Goal: Register for event/course

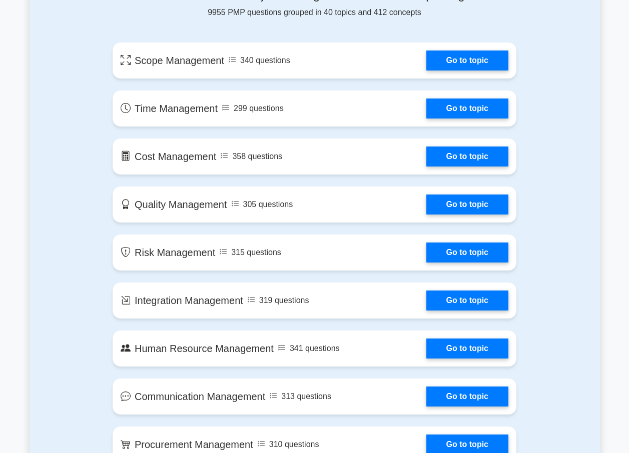
scroll to position [540, 0]
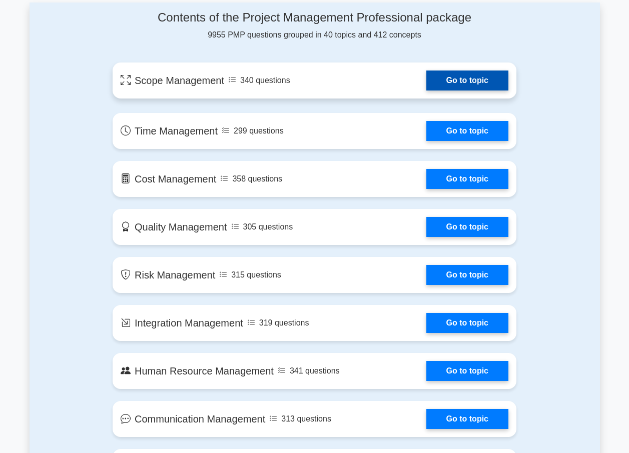
click at [466, 79] on link "Go to topic" at bounding box center [467, 81] width 82 height 20
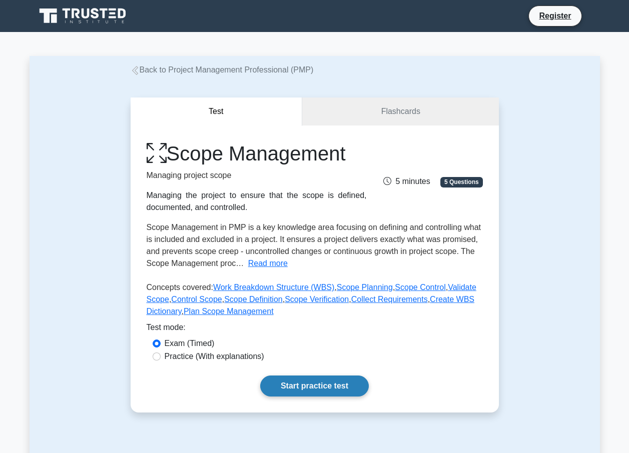
click at [320, 387] on link "Start practice test" at bounding box center [314, 386] width 109 height 21
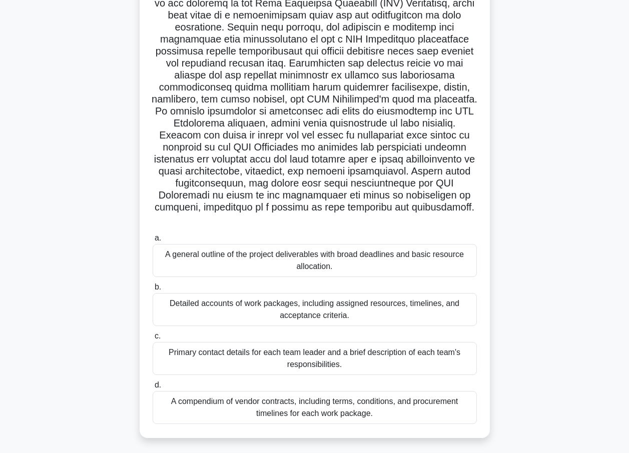
scroll to position [127, 0]
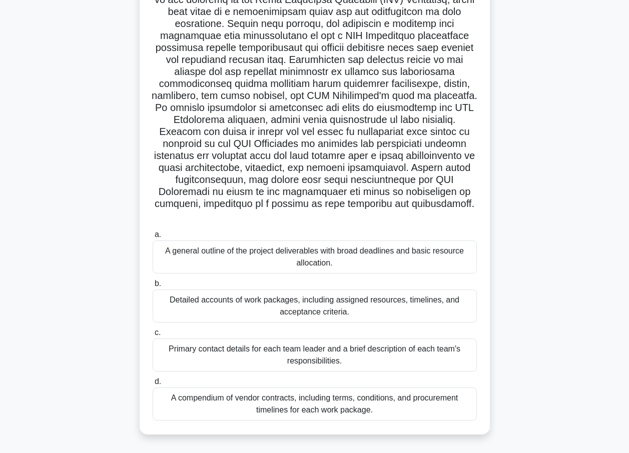
click at [205, 352] on div "Primary contact details for each team leader and a brief description of each te…" at bounding box center [315, 355] width 324 height 33
click at [153, 336] on input "c. Primary contact details for each team leader and a brief description of each…" at bounding box center [153, 333] width 0 height 7
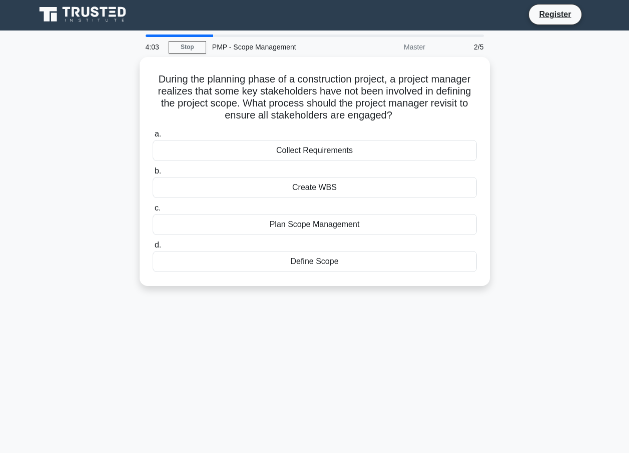
scroll to position [0, 0]
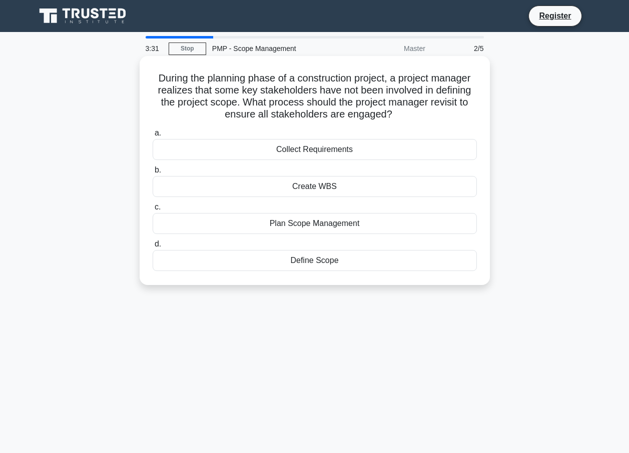
drag, startPoint x: 313, startPoint y: 265, endPoint x: 308, endPoint y: 272, distance: 8.6
click at [308, 271] on div "Define Scope" at bounding box center [315, 260] width 324 height 21
drag, startPoint x: 308, startPoint y: 272, endPoint x: 304, endPoint y: 260, distance: 12.0
click at [304, 260] on div "Define Scope" at bounding box center [315, 260] width 324 height 21
drag, startPoint x: 304, startPoint y: 260, endPoint x: 267, endPoint y: 265, distance: 37.4
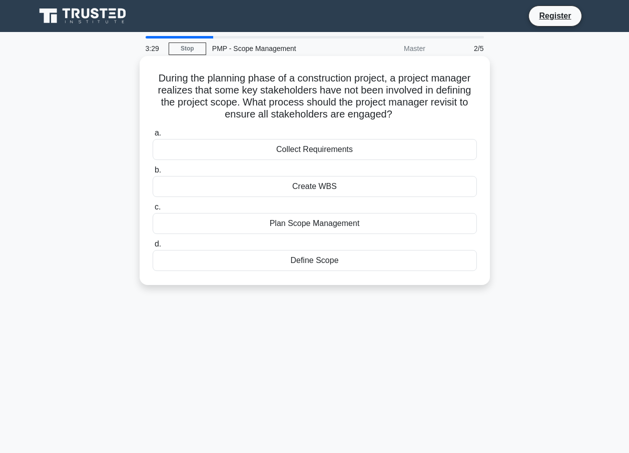
click at [267, 265] on div "Define Scope" at bounding box center [315, 260] width 324 height 21
click at [153, 248] on input "d. Define Scope" at bounding box center [153, 244] width 0 height 7
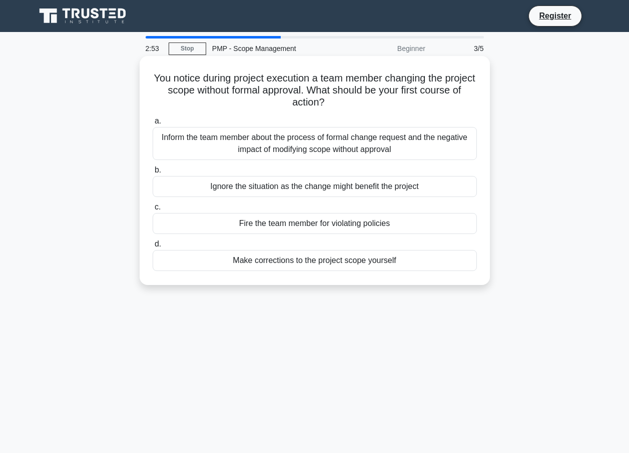
click at [258, 223] on div "Fire the team member for violating policies" at bounding box center [315, 223] width 324 height 21
click at [153, 211] on input "c. Fire the team member for violating policies" at bounding box center [153, 207] width 0 height 7
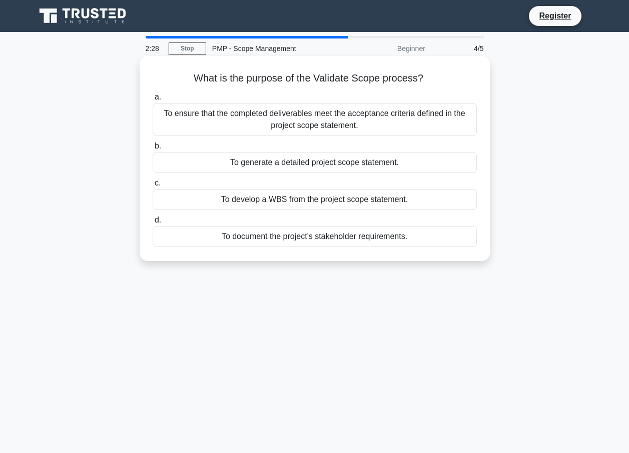
click at [312, 241] on div "To document the project's stakeholder requirements." at bounding box center [315, 236] width 324 height 21
click at [153, 224] on input "d. To document the project's stakeholder requirements." at bounding box center [153, 220] width 0 height 7
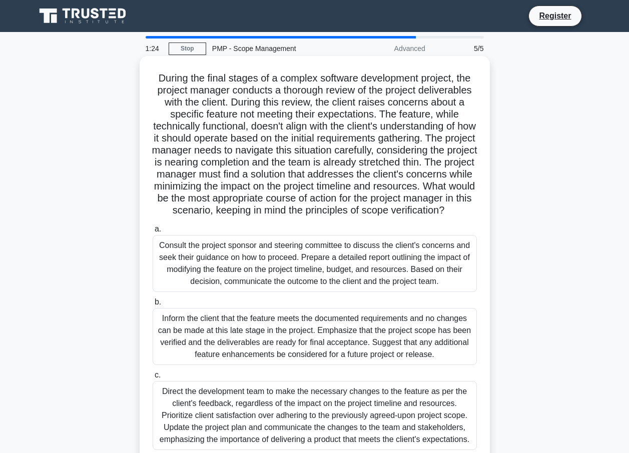
click at [195, 285] on div "Consult the project sponsor and steering committee to discuss the client's conc…" at bounding box center [315, 263] width 324 height 57
click at [153, 233] on input "a. Consult the project sponsor and steering committee to discuss the client's c…" at bounding box center [153, 229] width 0 height 7
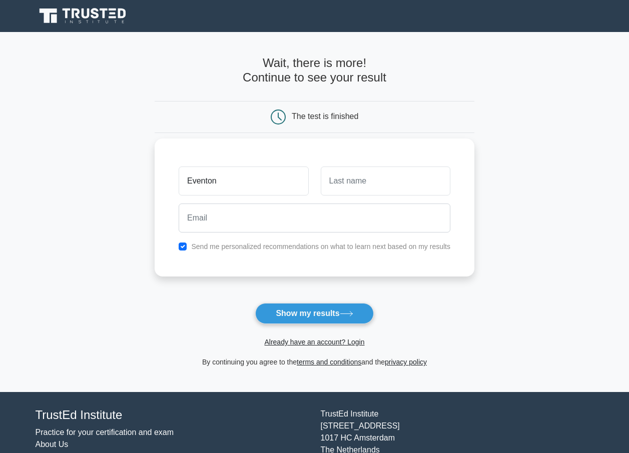
type input "Eventon"
click at [379, 177] on input "text" at bounding box center [386, 181] width 130 height 29
type input "mModise"
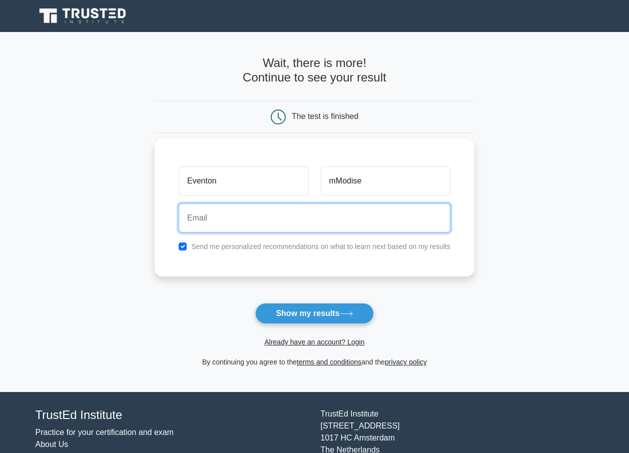
click at [301, 223] on input "email" at bounding box center [315, 218] width 272 height 29
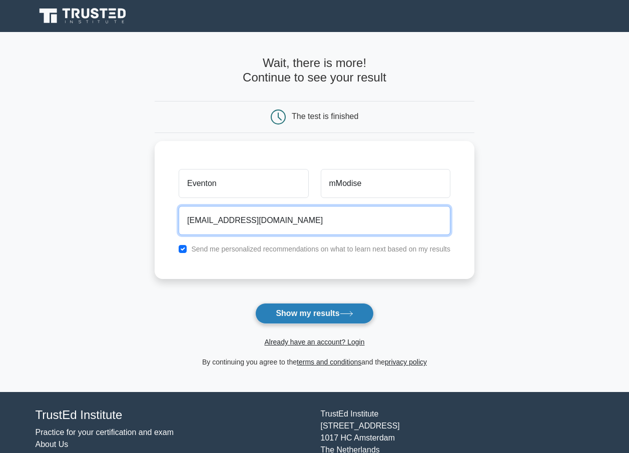
type input "eventhonmodise88@gmail.com"
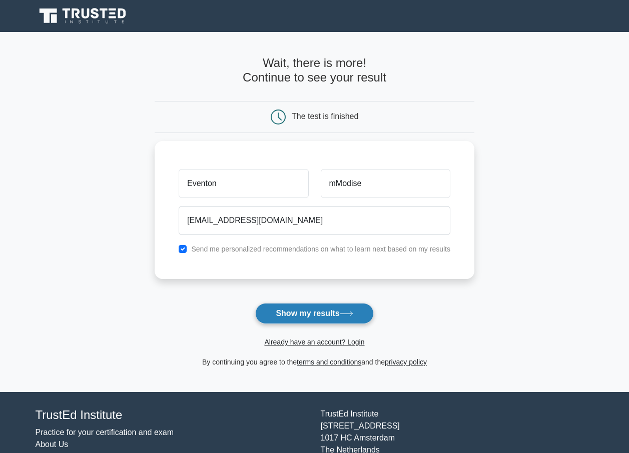
click at [339, 309] on button "Show my results" at bounding box center [314, 313] width 118 height 21
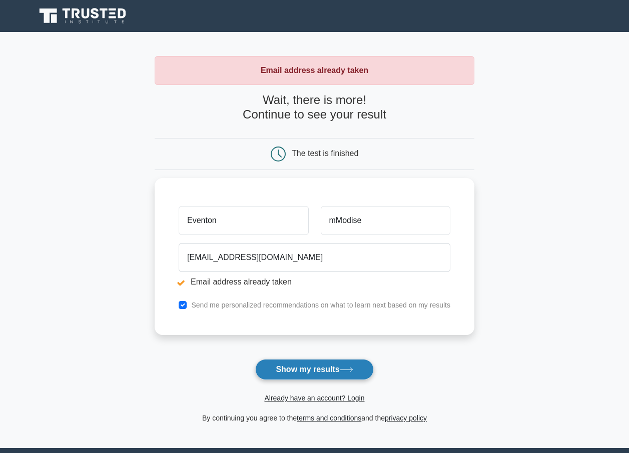
click at [320, 372] on button "Show my results" at bounding box center [314, 369] width 118 height 21
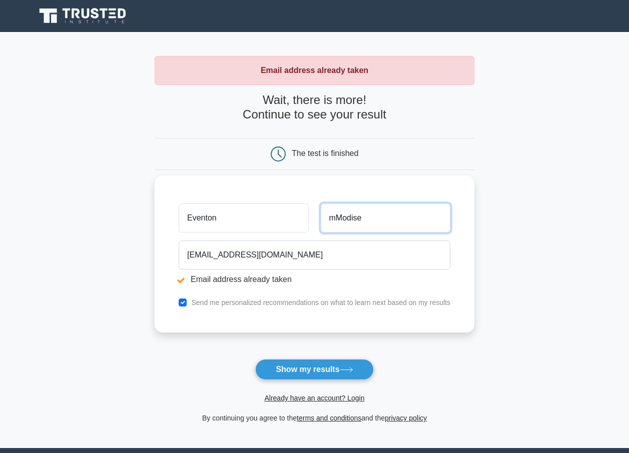
click at [337, 218] on input "mModise" at bounding box center [386, 218] width 130 height 29
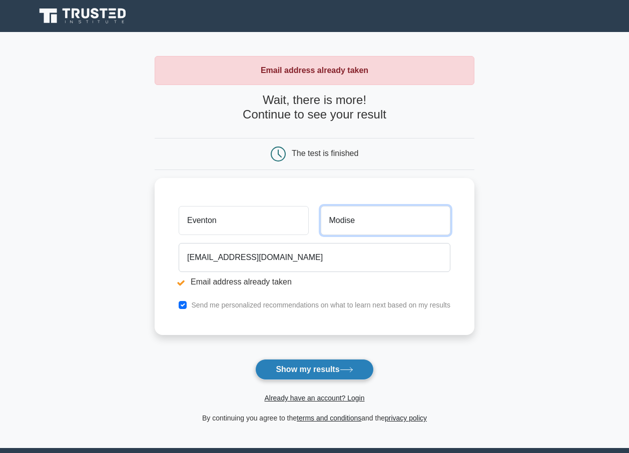
type input "Modise"
click at [316, 367] on button "Show my results" at bounding box center [314, 369] width 118 height 21
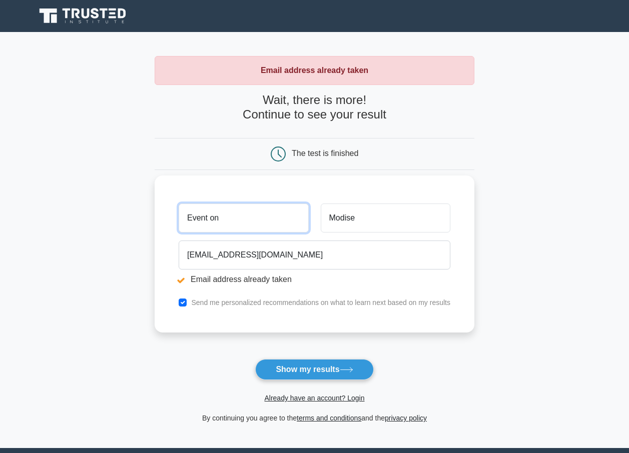
click at [209, 217] on input "Event on" at bounding box center [244, 218] width 130 height 29
type input "Eventon"
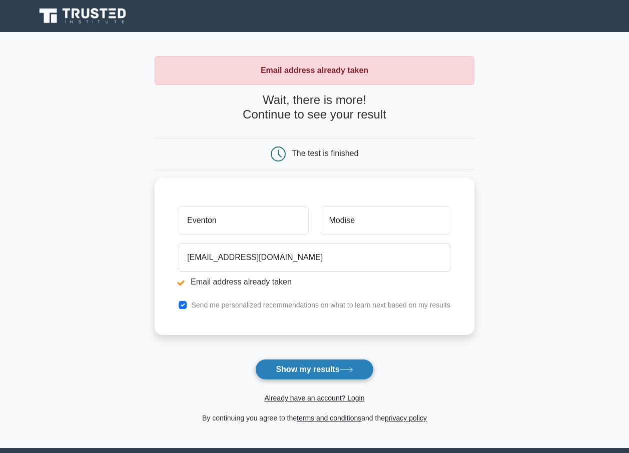
click at [284, 368] on button "Show my results" at bounding box center [314, 369] width 118 height 21
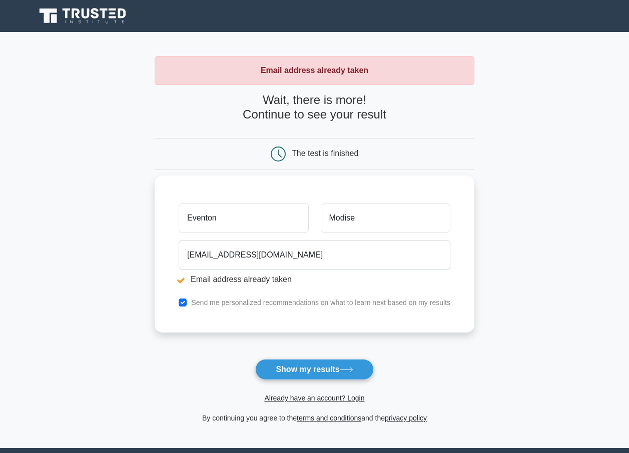
click at [217, 215] on input "Eventon" at bounding box center [244, 218] width 130 height 29
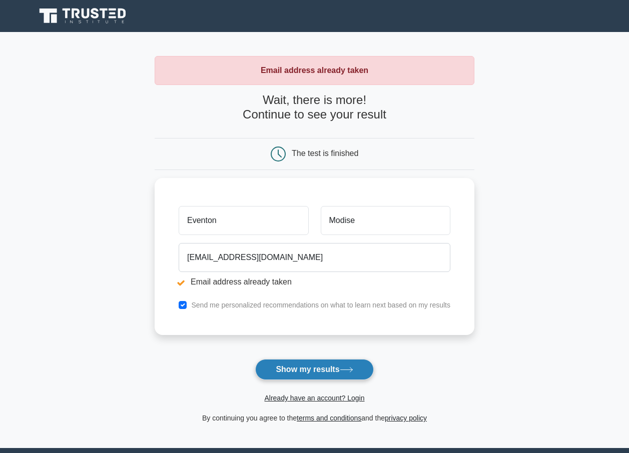
click at [306, 371] on button "Show my results" at bounding box center [314, 369] width 118 height 21
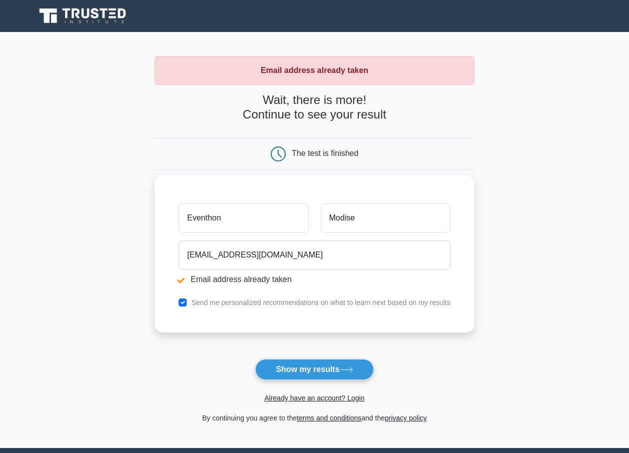
type input "Eventhon"
click at [158, 224] on div "Eventhon Modise eventhonmodise88@gmail.com Email address already taken Send me …" at bounding box center [315, 254] width 320 height 157
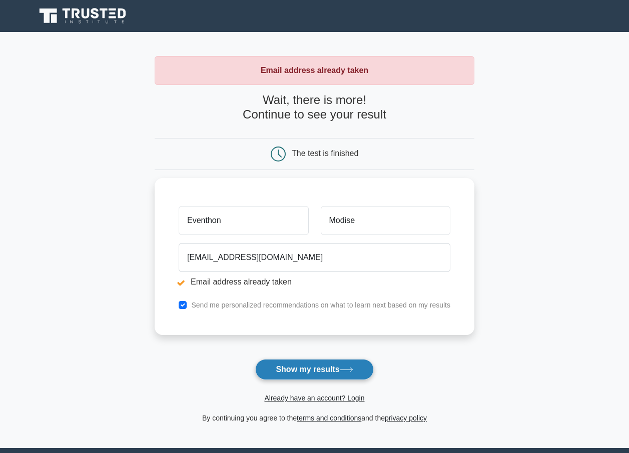
click at [304, 367] on button "Show my results" at bounding box center [314, 369] width 118 height 21
